Goal: Task Accomplishment & Management: Manage account settings

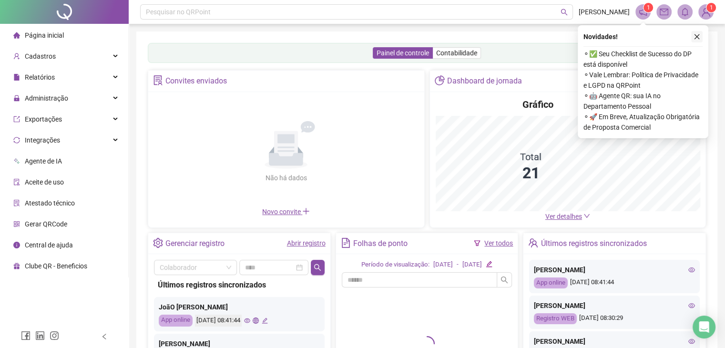
click at [702, 41] on button "button" at bounding box center [696, 36] width 11 height 11
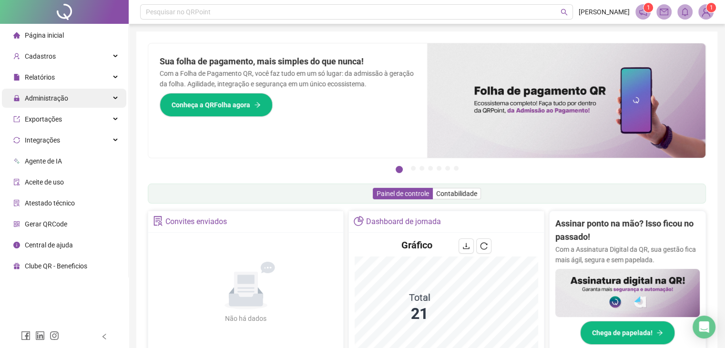
click at [56, 100] on span "Administração" at bounding box center [46, 98] width 43 height 8
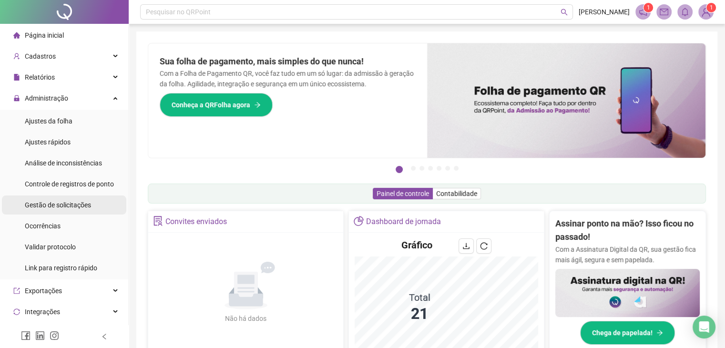
click at [66, 202] on span "Gestão de solicitações" at bounding box center [58, 205] width 66 height 8
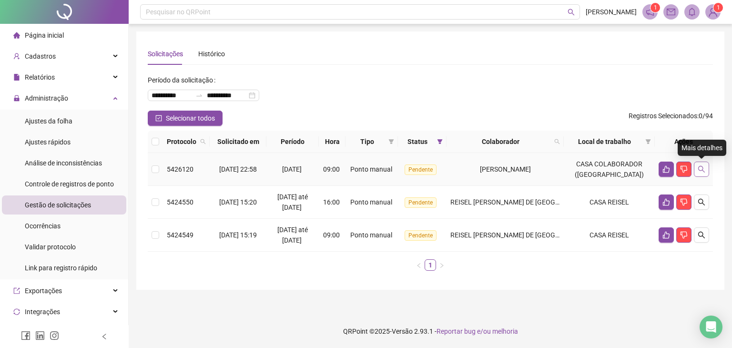
click at [705, 169] on icon "search" at bounding box center [702, 169] width 8 height 8
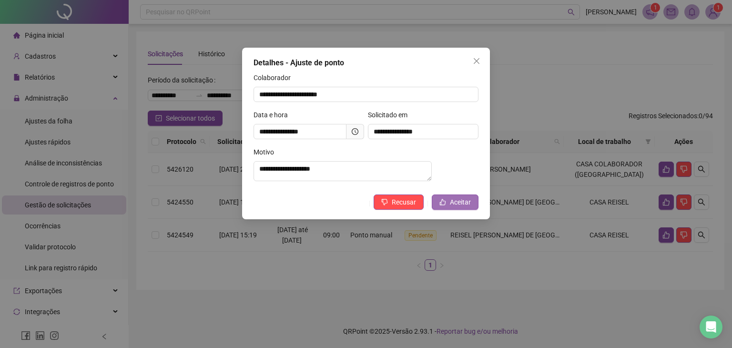
click at [462, 207] on span "Aceitar" at bounding box center [460, 202] width 21 height 10
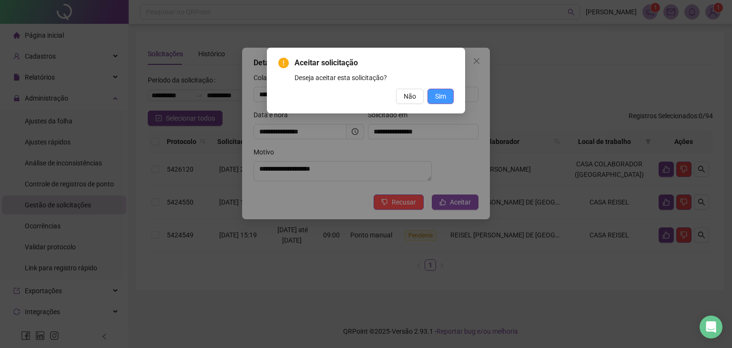
click at [441, 96] on span "Sim" at bounding box center [440, 96] width 11 height 10
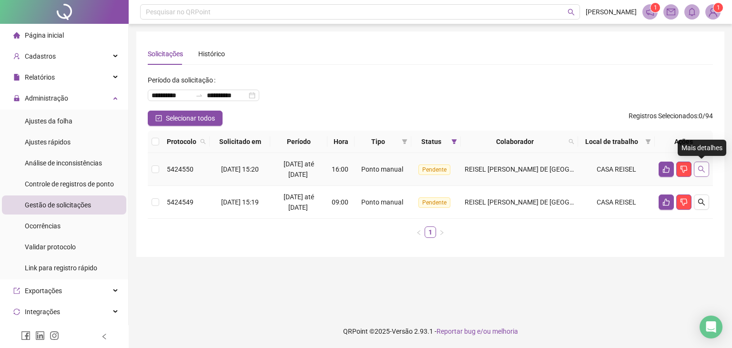
click at [706, 174] on button "button" at bounding box center [701, 169] width 15 height 15
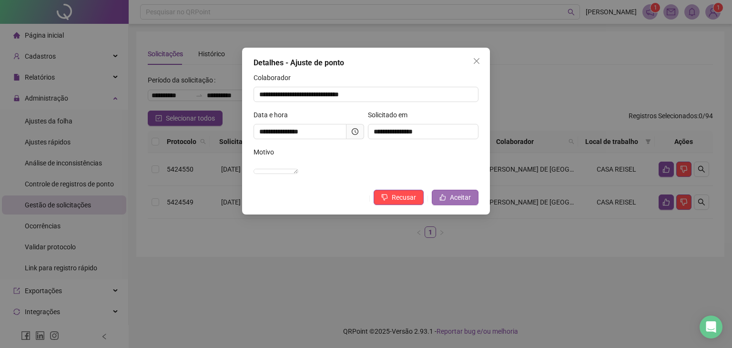
click at [460, 203] on span "Aceitar" at bounding box center [460, 197] width 21 height 10
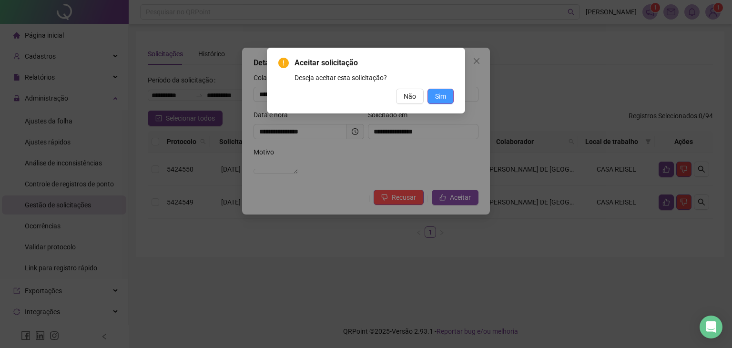
click at [441, 94] on span "Sim" at bounding box center [440, 96] width 11 height 10
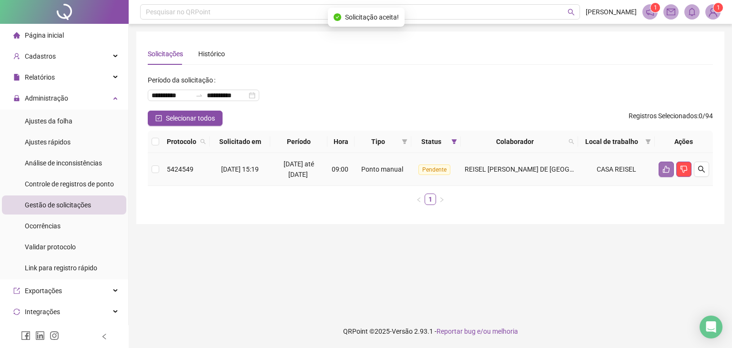
click at [664, 174] on button "button" at bounding box center [666, 169] width 15 height 15
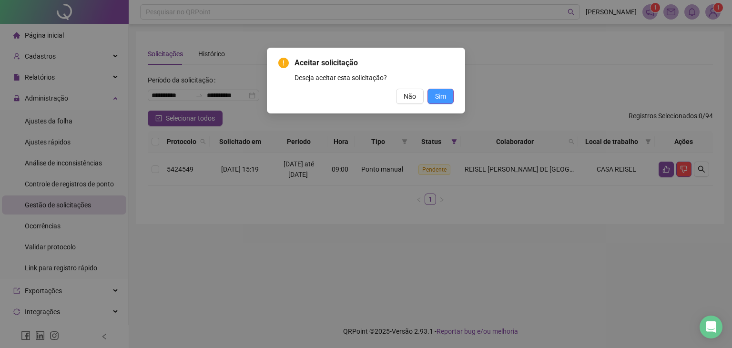
click at [443, 92] on span "Sim" at bounding box center [440, 96] width 11 height 10
